Goal: Transaction & Acquisition: Purchase product/service

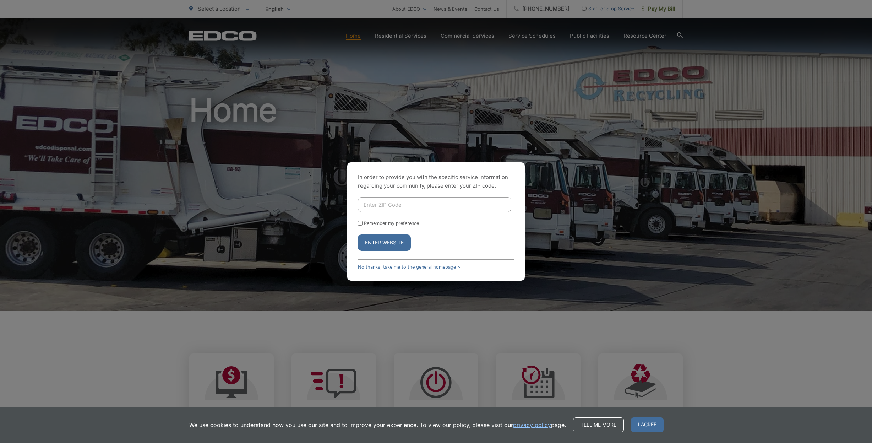
click at [463, 207] on input "Enter ZIP Code" at bounding box center [434, 204] width 153 height 15
type input "91941"
click at [358, 234] on button "Enter Website" at bounding box center [384, 242] width 53 height 16
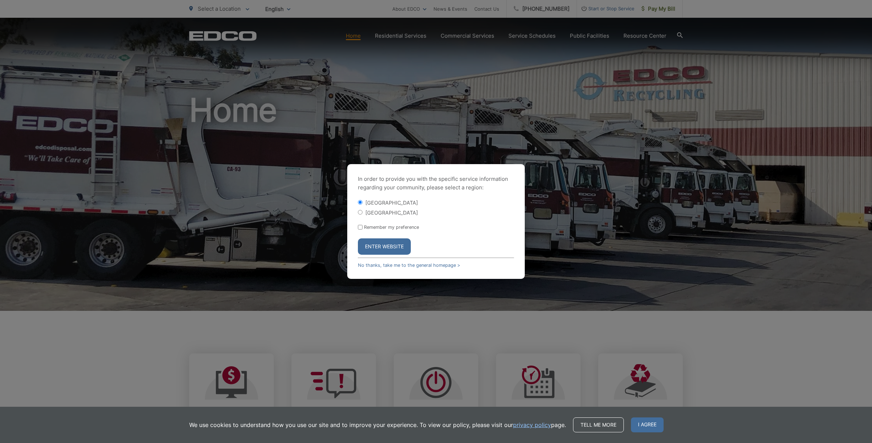
click at [360, 214] on input "[GEOGRAPHIC_DATA]" at bounding box center [360, 212] width 5 height 5
radio input "true"
drag, startPoint x: 361, startPoint y: 228, endPoint x: 370, endPoint y: 241, distance: 16.5
click at [361, 228] on input "Remember my preference" at bounding box center [360, 227] width 5 height 5
checkbox input "true"
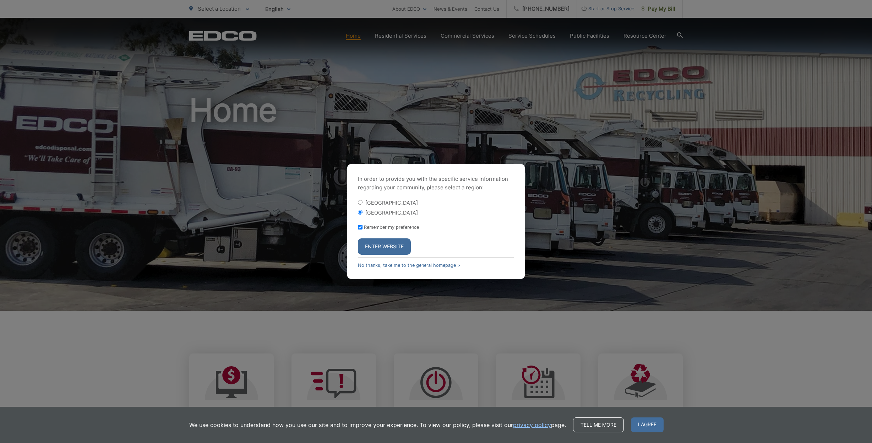
click at [373, 245] on button "Enter Website" at bounding box center [384, 246] width 53 height 16
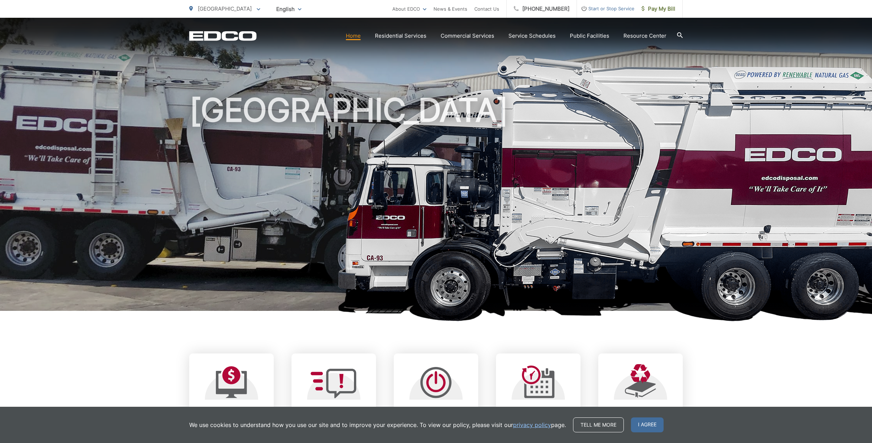
click at [257, 11] on span at bounding box center [259, 9] width 4 height 9
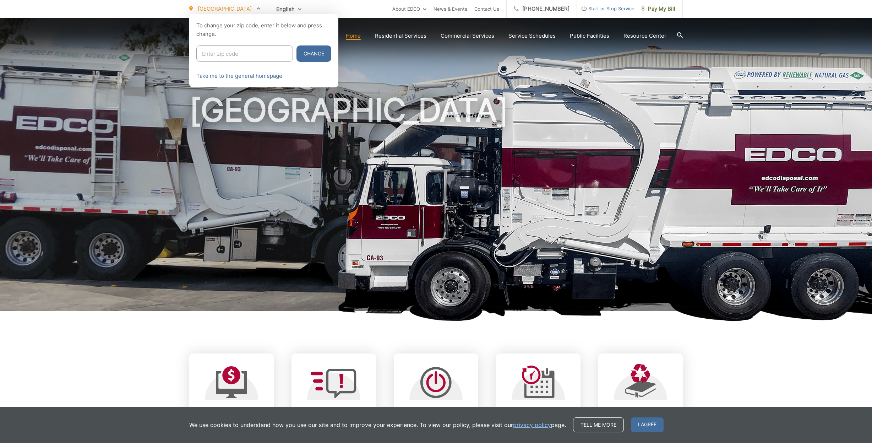
drag, startPoint x: 746, startPoint y: 9, endPoint x: 737, endPoint y: 11, distance: 9.6
click at [746, 9] on div "La Mesa County To change your zip code, enter it below and press change. Change…" at bounding box center [436, 9] width 872 height 18
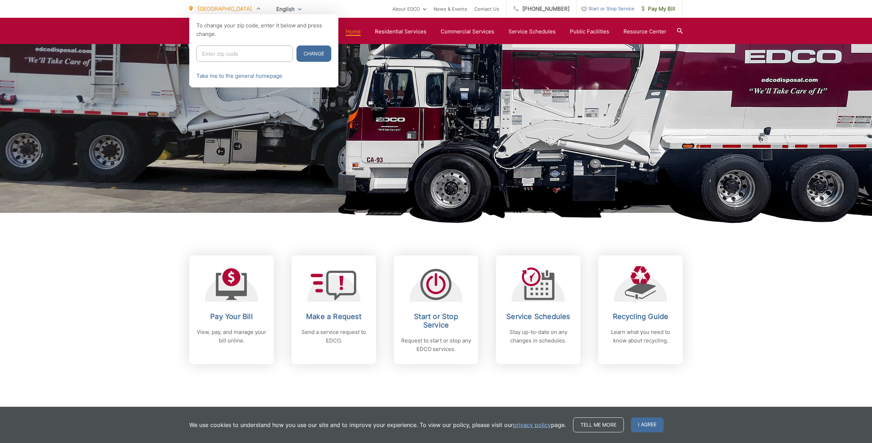
scroll to position [112, 0]
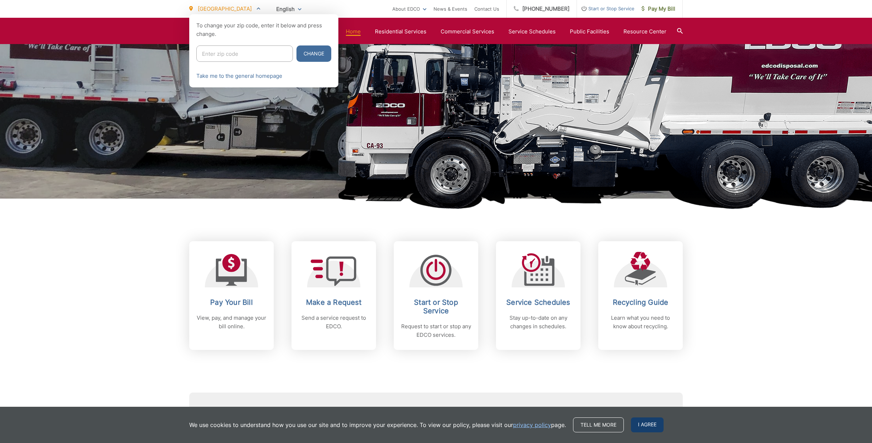
click at [646, 424] on span "I agree" at bounding box center [647, 424] width 33 height 15
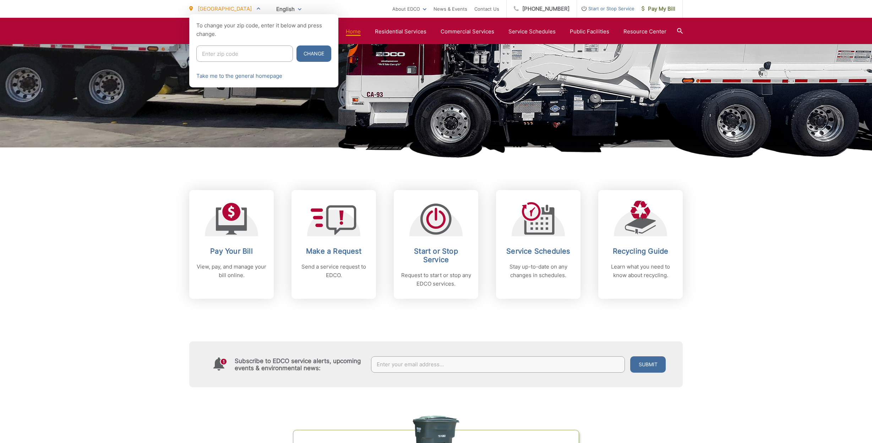
scroll to position [165, 0]
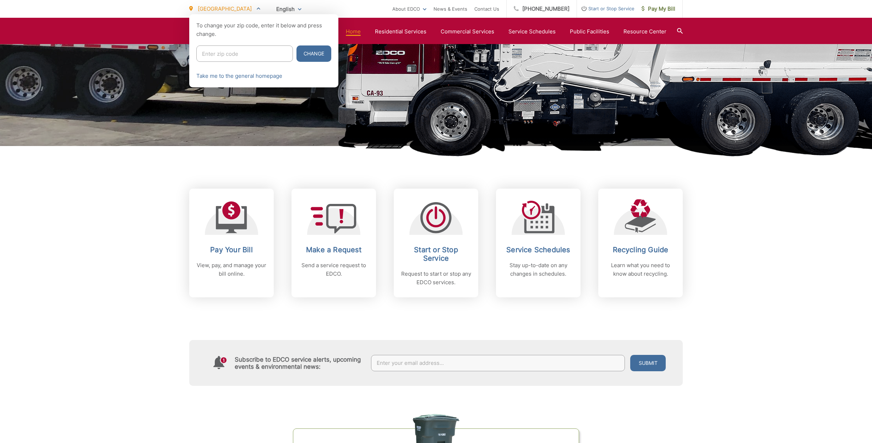
click at [381, 329] on div at bounding box center [436, 235] width 872 height 443
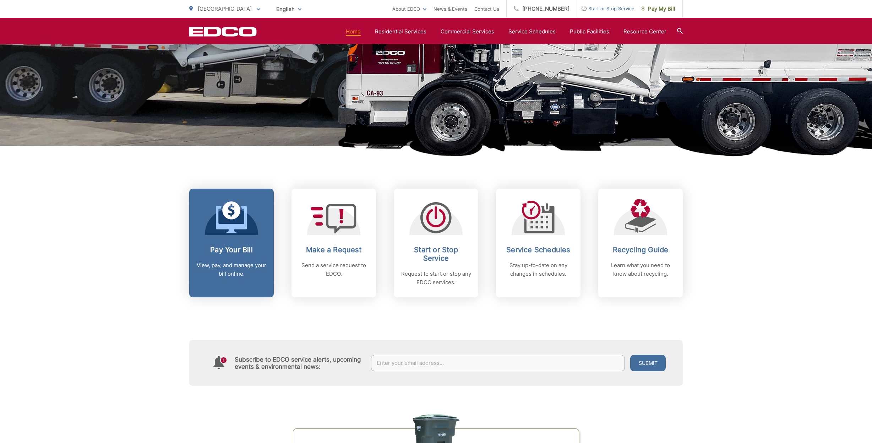
click at [255, 251] on h2 "Pay Your Bill" at bounding box center [231, 249] width 70 height 9
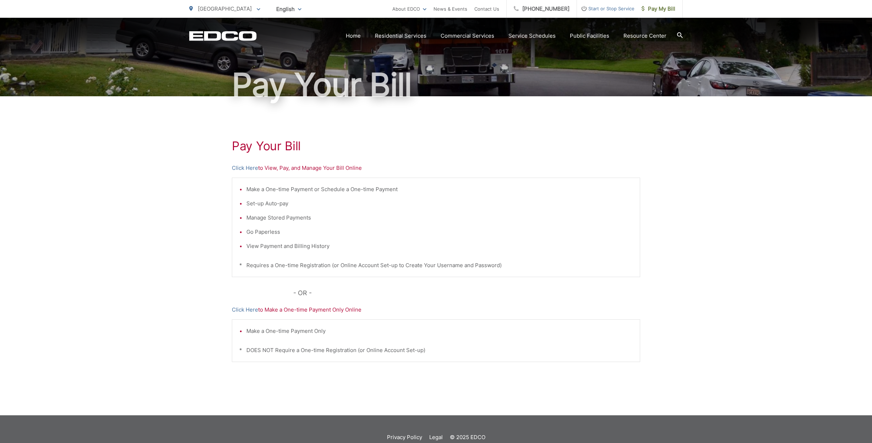
scroll to position [62, 0]
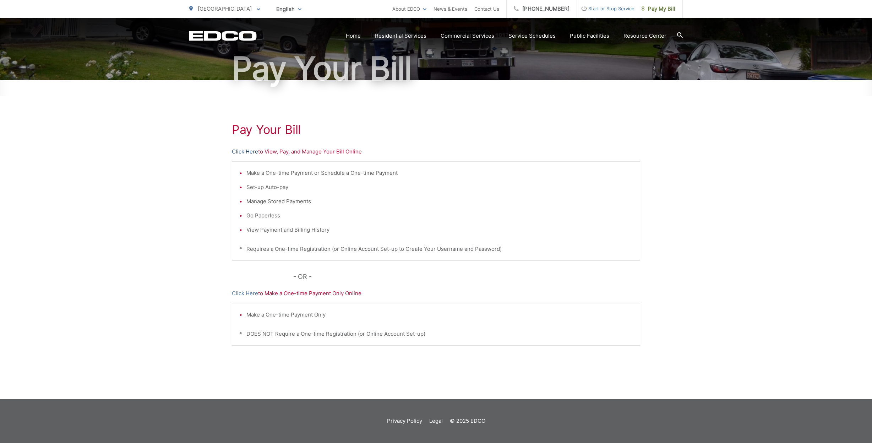
click at [249, 150] on link "Click Here" at bounding box center [245, 151] width 26 height 9
